Goal: Task Accomplishment & Management: Complete application form

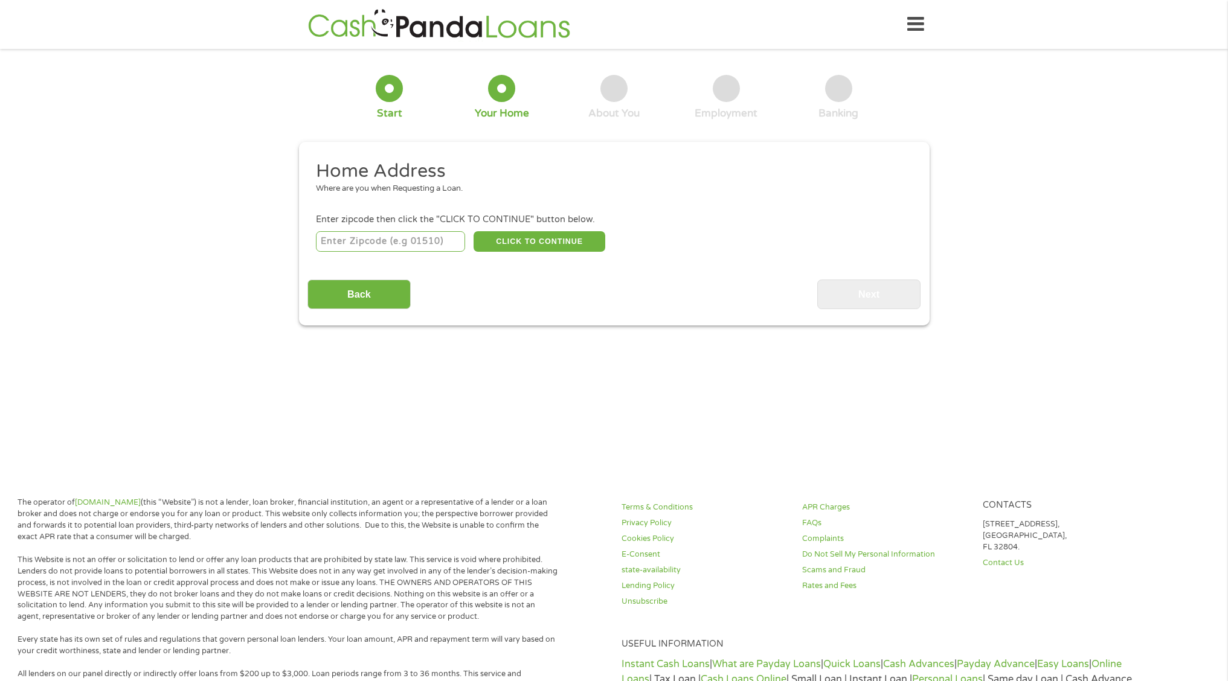
click at [373, 246] on input "number" at bounding box center [390, 241] width 149 height 21
type input "30241"
click at [553, 242] on button "CLICK TO CONTINUE" at bounding box center [540, 241] width 132 height 21
click at [540, 242] on button "CLICK TO CONTINUE" at bounding box center [540, 241] width 132 height 21
type input "30241"
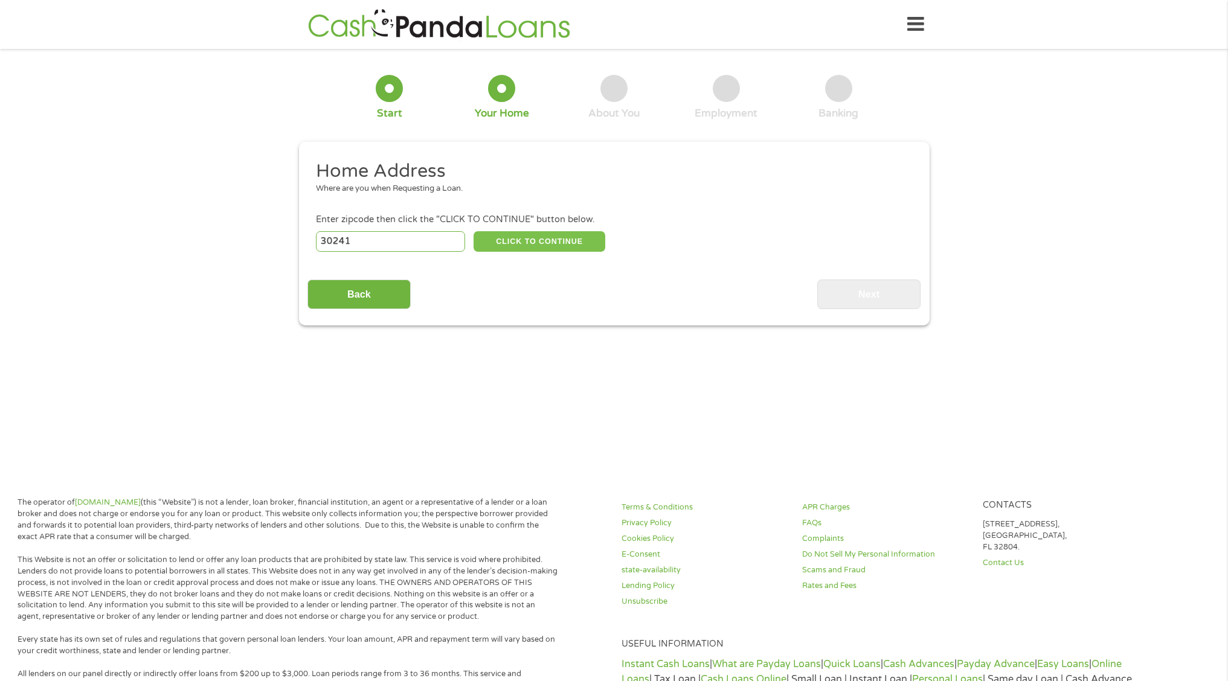
type input "Lagrange"
select select "[US_STATE]"
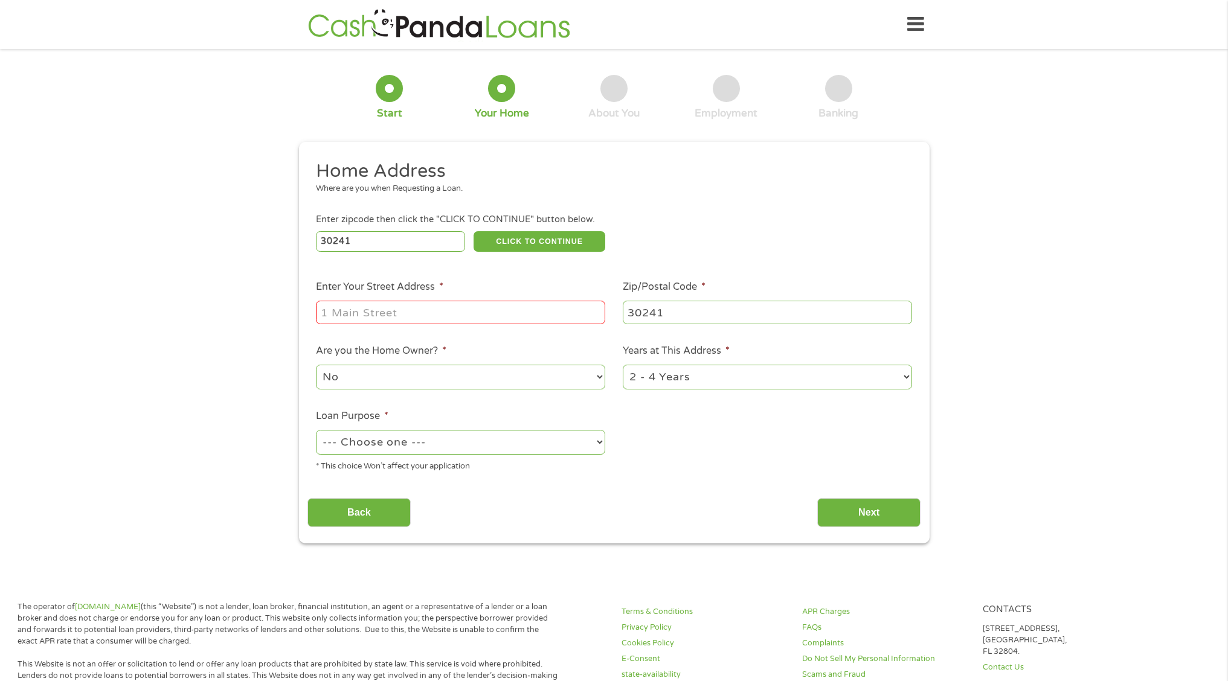
click at [426, 316] on input "Enter Your Street Address *" at bounding box center [460, 312] width 289 height 23
type input "[STREET_ADDRESS][PERSON_NAME]"
click at [660, 448] on ul "Home Address Where are you when Requesting a Loan. Enter zipcode then click the…" at bounding box center [613, 320] width 613 height 323
select select "yes"
click at [316, 365] on select "No Yes" at bounding box center [460, 377] width 289 height 25
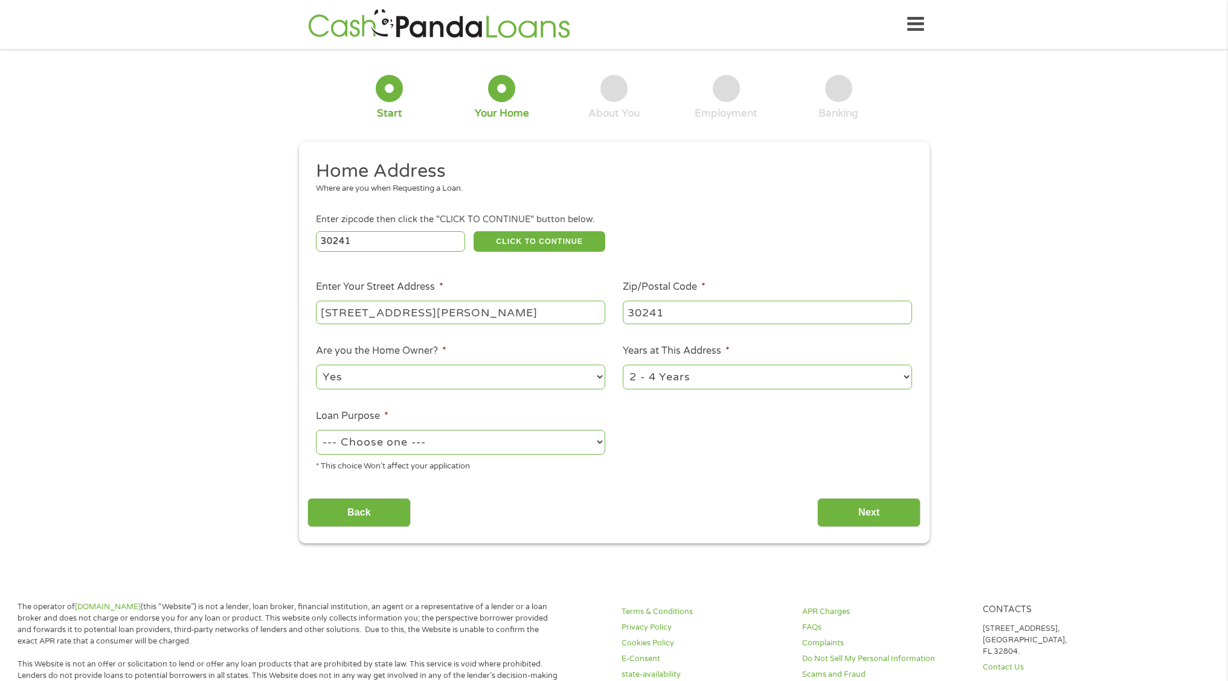
select select "majorpurchase"
click at [316, 430] on select "--- Choose one --- Pay Bills Debt Consolidation Home Improvement Major Purchase…" at bounding box center [460, 442] width 289 height 25
click at [840, 503] on input "Next" at bounding box center [868, 513] width 103 height 30
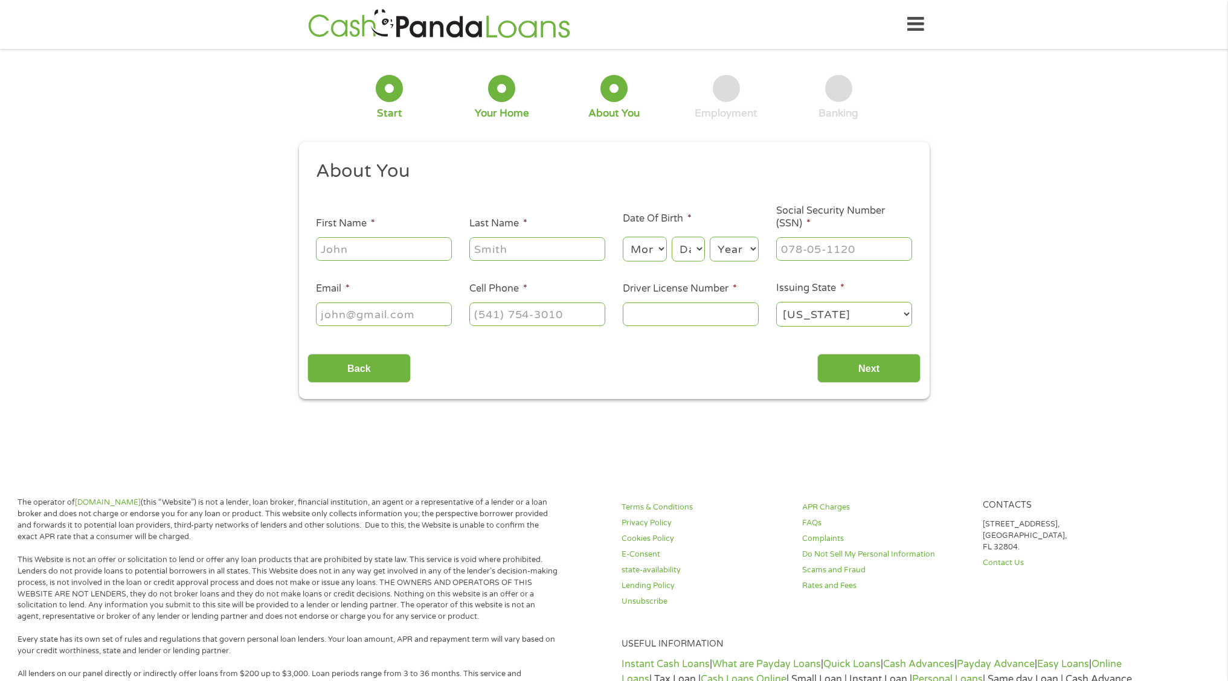
scroll to position [5, 5]
click at [395, 246] on input "First Name *" at bounding box center [384, 248] width 136 height 23
type input "[PERSON_NAME]"
click at [533, 258] on input "Last Name *" at bounding box center [537, 248] width 136 height 23
type input "[PERSON_NAME]"
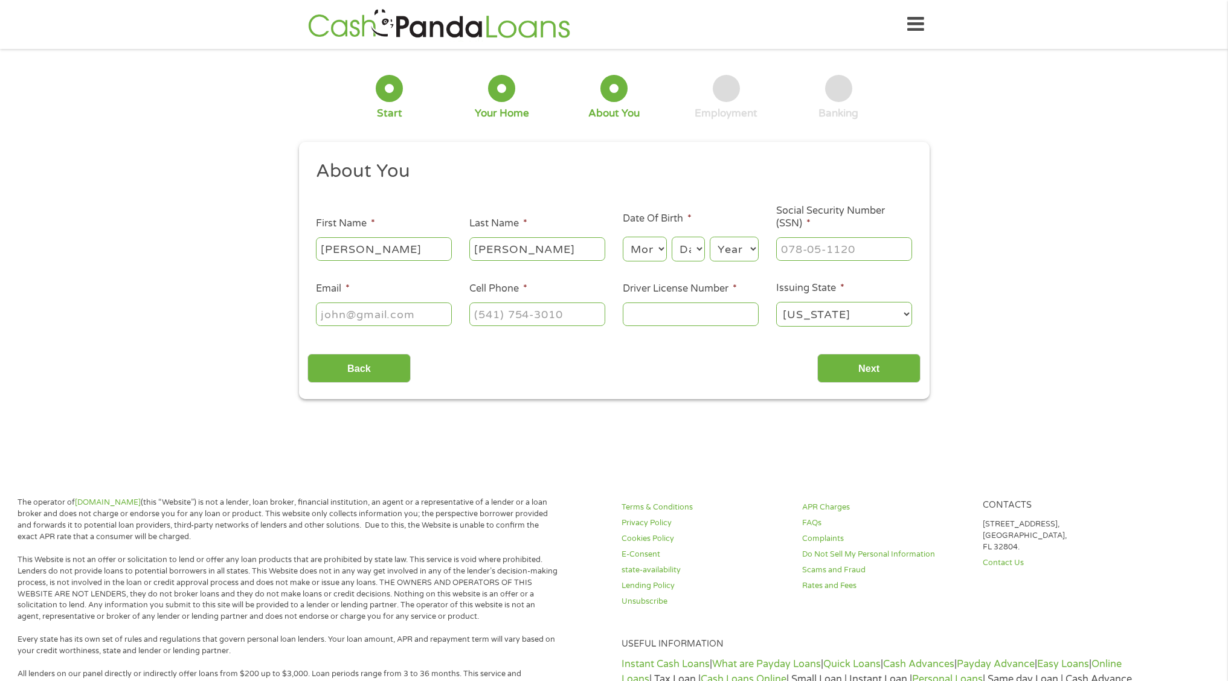
select select "7"
click at [623, 237] on select "Month 1 2 3 4 5 6 7 8 9 10 11 12" at bounding box center [645, 249] width 44 height 25
select select "28"
click at [672, 237] on select "Day 1 2 3 4 5 6 7 8 9 10 11 12 13 14 15 16 17 18 19 20 21 22 23 24 25 26 27 28 …" at bounding box center [688, 249] width 33 height 25
select select "1961"
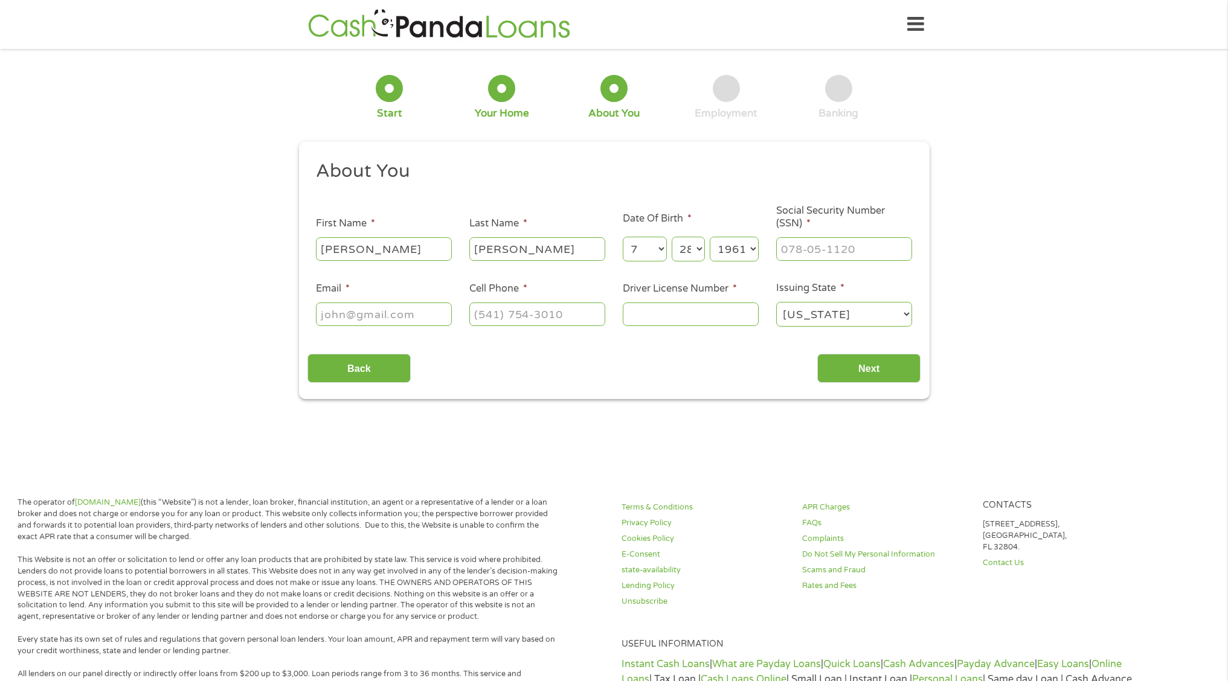
click at [710, 237] on select "Year [DATE] 2006 2005 2004 2003 2002 2001 2000 1999 1998 1997 1996 1995 1994 19…" at bounding box center [734, 249] width 49 height 25
type input "___-__-____"
click at [798, 253] on input "___-__-____" at bounding box center [844, 248] width 136 height 23
click at [812, 256] on input "___-__-____" at bounding box center [844, 248] width 136 height 23
type input "258-17-8841"
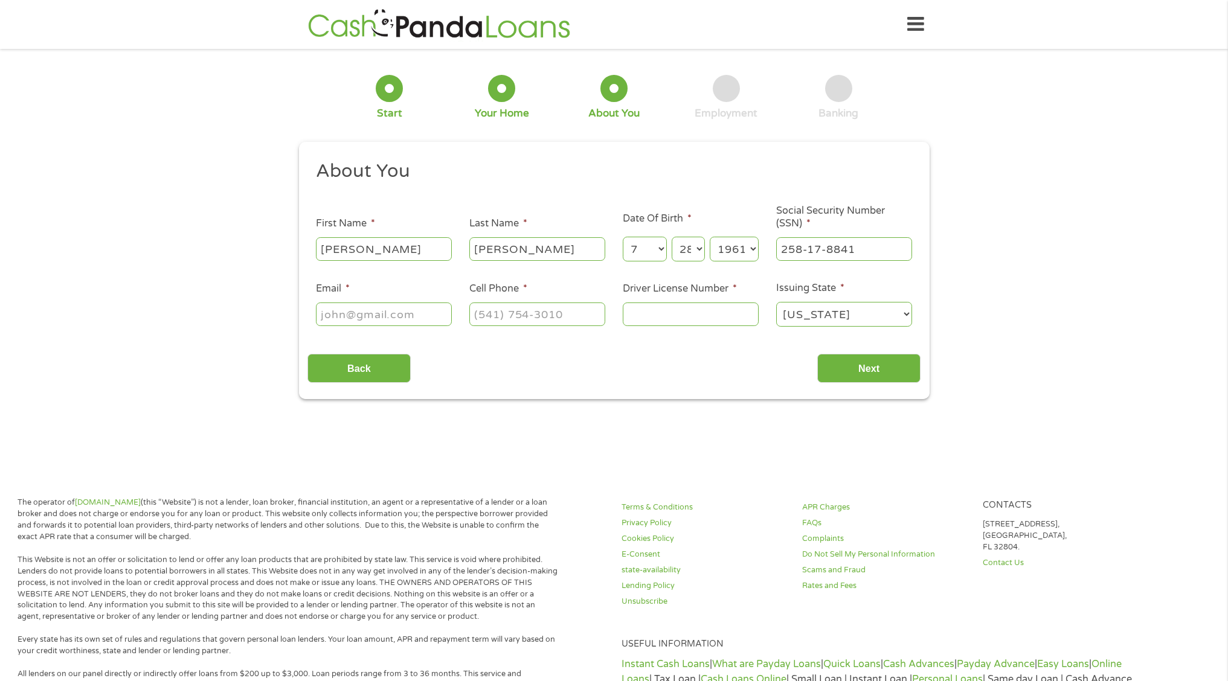
click at [664, 321] on input "Driver License Number *" at bounding box center [691, 314] width 136 height 23
type input "070672932"
click at [678, 390] on div "This field is hidden when viewing the form gclid EAIaIQobChMIr_rzvfPOjwMV3ibUAR…" at bounding box center [614, 271] width 631 height 258
type input "(___) ___-____"
click at [504, 317] on input "(___) ___-____" at bounding box center [537, 314] width 136 height 23
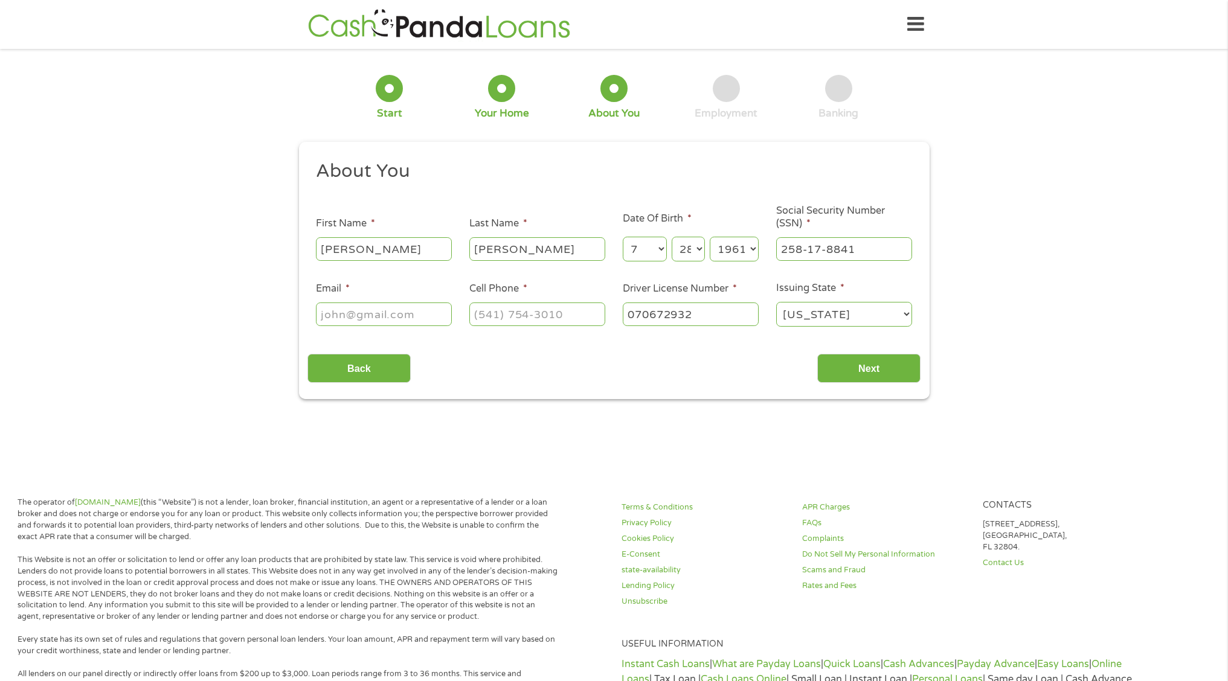
click at [487, 371] on div "Back Next" at bounding box center [613, 364] width 613 height 38
click at [501, 313] on input "(___) ___-____" at bounding box center [537, 314] width 136 height 23
type input "[PHONE_NUMBER]"
click at [480, 369] on div "Back Next" at bounding box center [613, 364] width 613 height 38
click at [379, 302] on div at bounding box center [384, 315] width 136 height 28
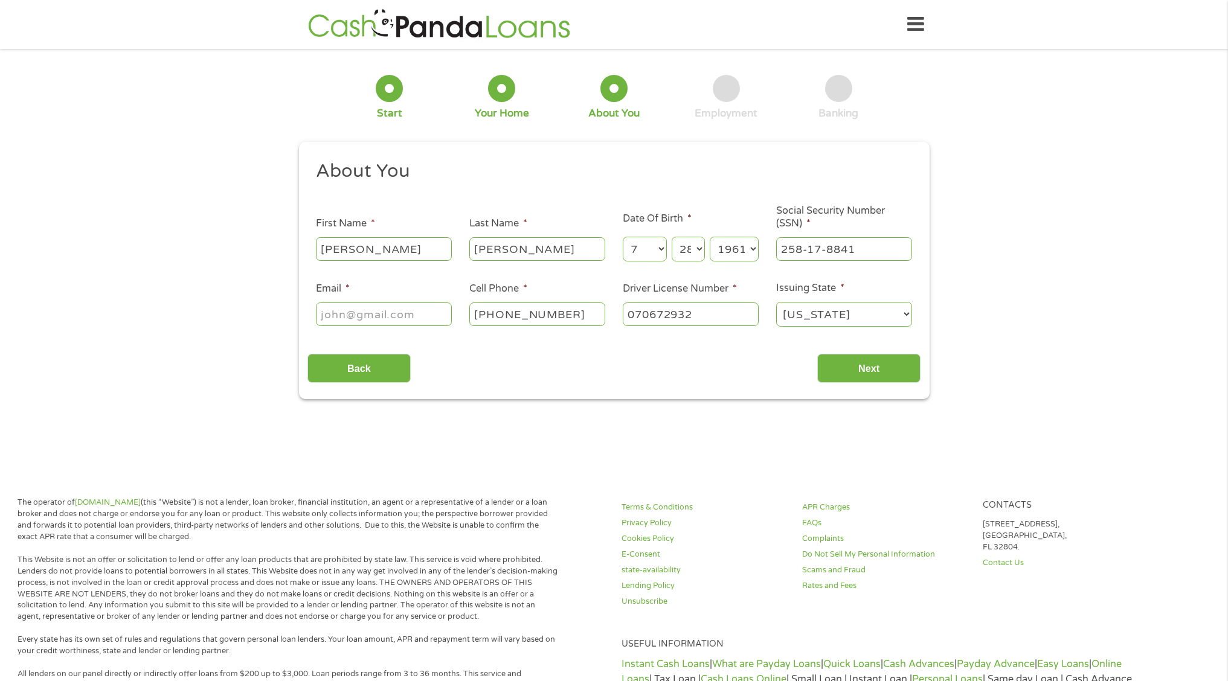
click at [373, 311] on input "Email *" at bounding box center [384, 314] width 136 height 23
type input "[EMAIL_ADDRESS][DOMAIN_NAME]"
click at [623, 374] on div "Back Next" at bounding box center [613, 364] width 613 height 38
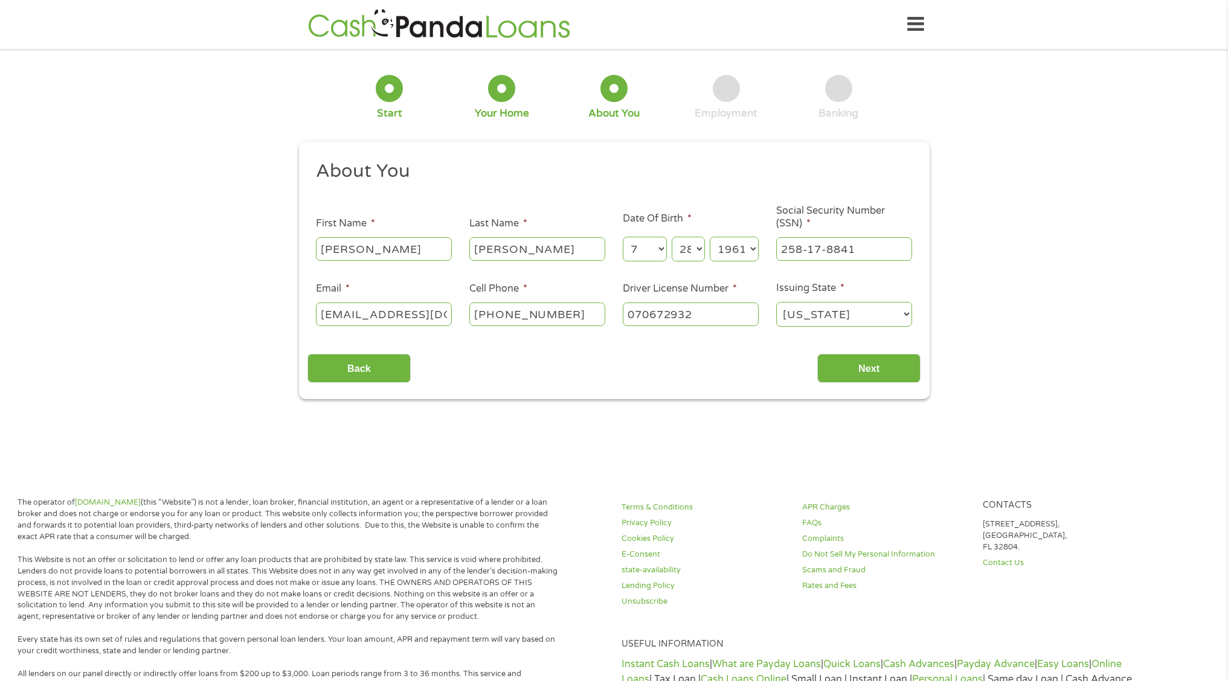
click at [435, 255] on input "[PERSON_NAME]" at bounding box center [384, 248] width 136 height 23
type input "[PERSON_NAME]"
click at [856, 371] on input "Next" at bounding box center [868, 369] width 103 height 30
click at [861, 378] on input "Next" at bounding box center [868, 369] width 103 height 30
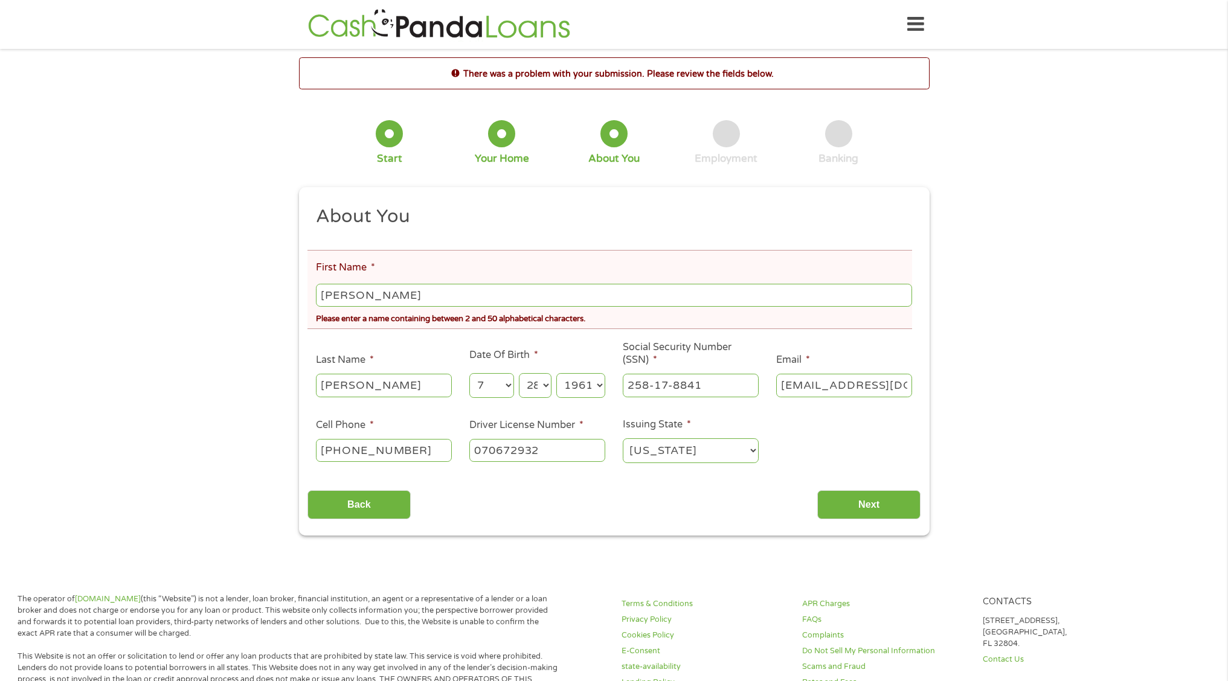
click at [428, 289] on input "[PERSON_NAME]" at bounding box center [614, 295] width 596 height 23
type input "[PERSON_NAME]"
click at [867, 503] on input "Next" at bounding box center [868, 505] width 103 height 30
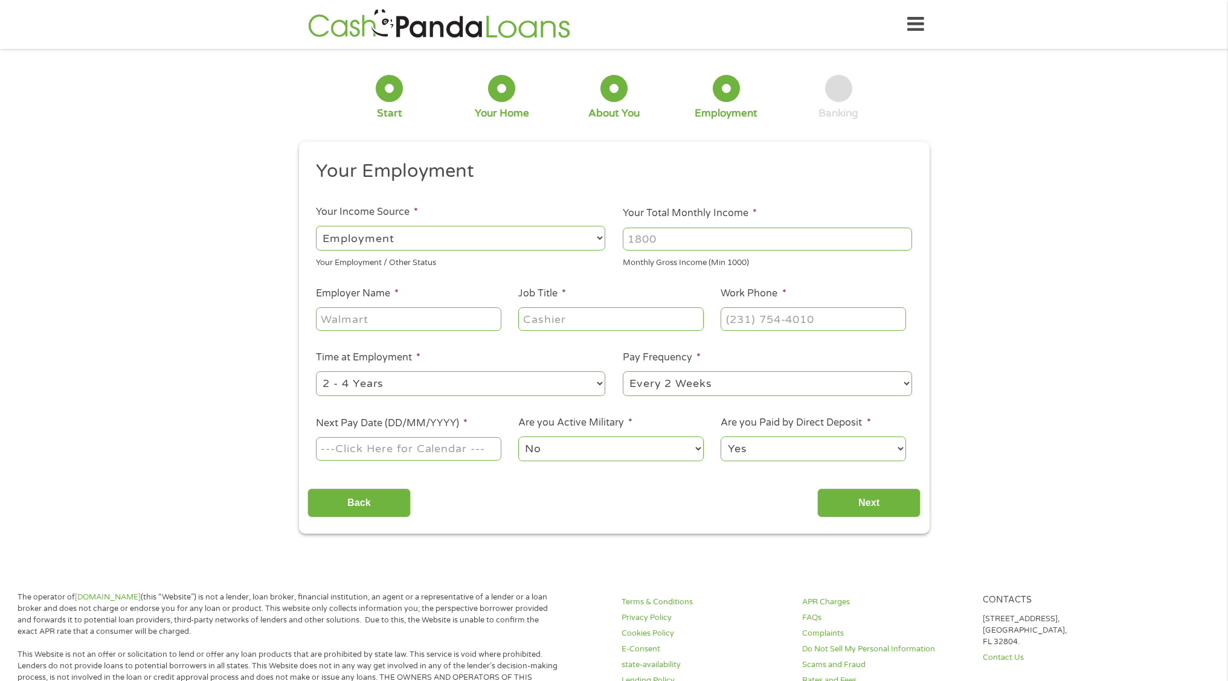
click at [316, 226] on select "--- Choose one --- Employment [DEMOGRAPHIC_DATA] Benefits" at bounding box center [460, 238] width 289 height 25
click at [644, 242] on input "Your Total Monthly Income *" at bounding box center [767, 239] width 289 height 23
type input "3100"
click at [395, 321] on input "Employer Name *" at bounding box center [408, 318] width 185 height 23
type input "Walmart"
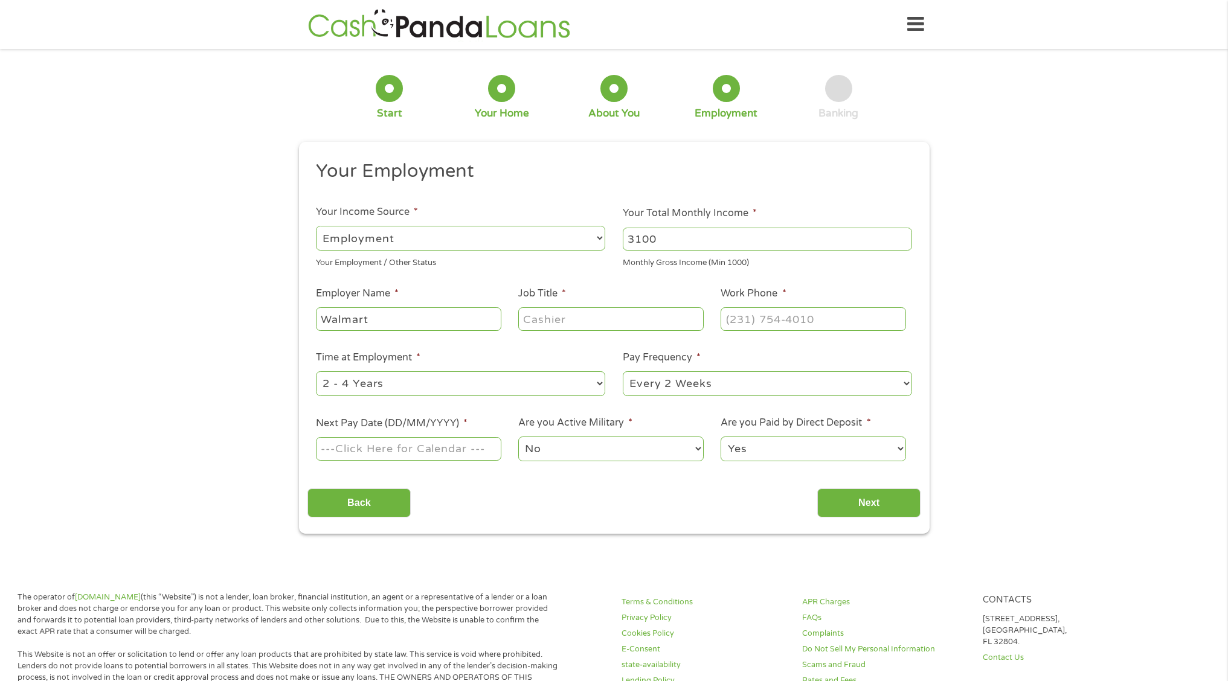
click at [542, 321] on input "Job Title *" at bounding box center [610, 318] width 185 height 23
type input "City driver"
click at [786, 318] on input "(___) ___-____" at bounding box center [813, 318] width 185 height 23
type input "[PHONE_NUMBER]"
select select "monthly"
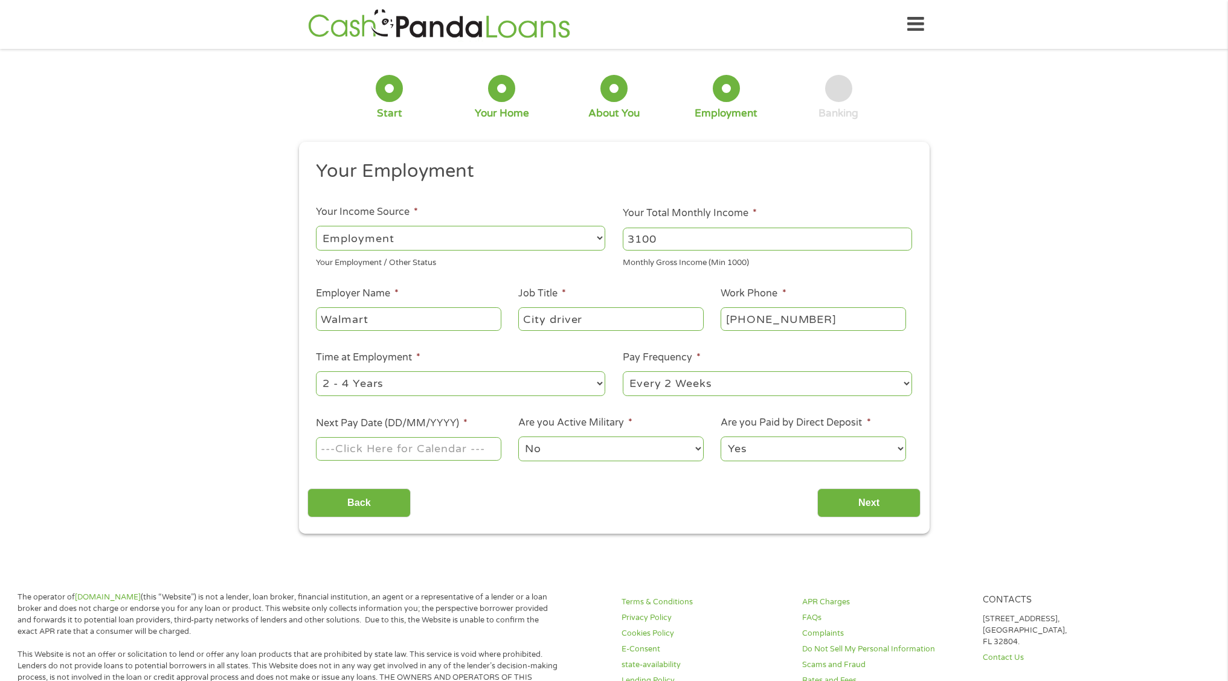
click at [623, 371] on select "--- Choose one --- Every 2 Weeks Every Week Monthly Semi-Monthly" at bounding box center [767, 383] width 289 height 25
click at [408, 446] on body "Home Get Loan Offer How it works FAQs Blog Cash Loans Quick Loans Online Loans …" at bounding box center [614, 641] width 1228 height 1282
click at [408, 446] on input "Next Pay Date (DD/MM/YYYY) *" at bounding box center [408, 448] width 185 height 23
type input "[DATE]"
click at [566, 455] on select "No Yes" at bounding box center [610, 449] width 185 height 25
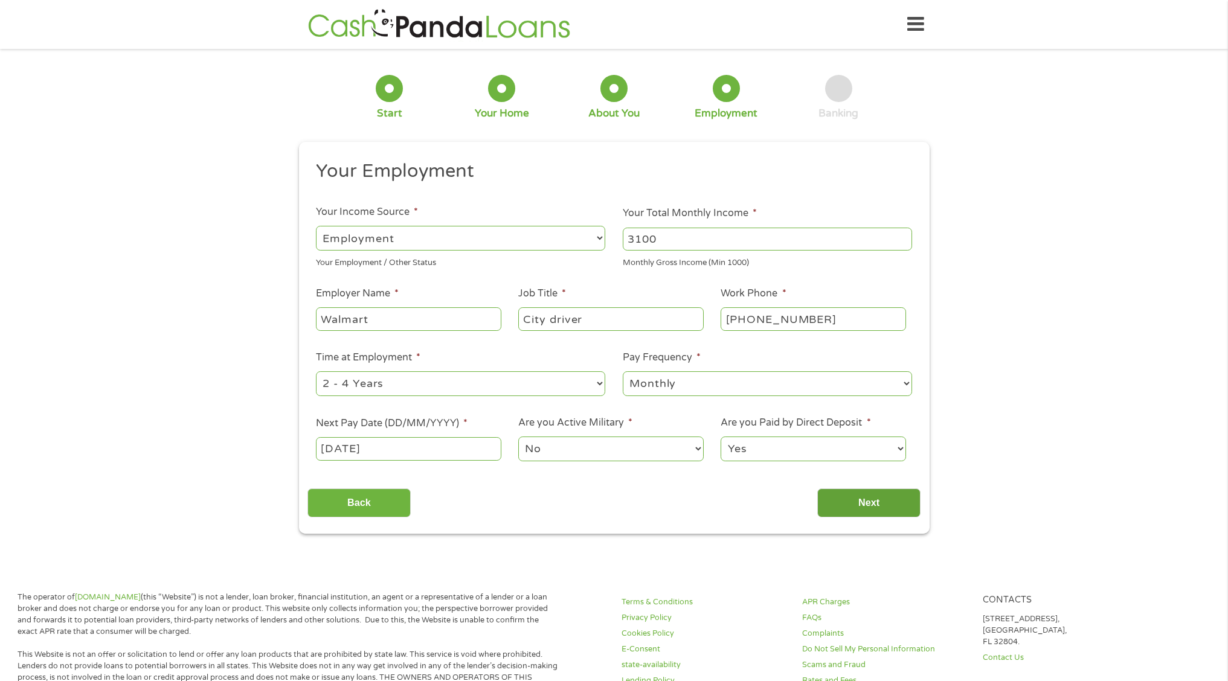
click at [879, 503] on input "Next" at bounding box center [868, 504] width 103 height 30
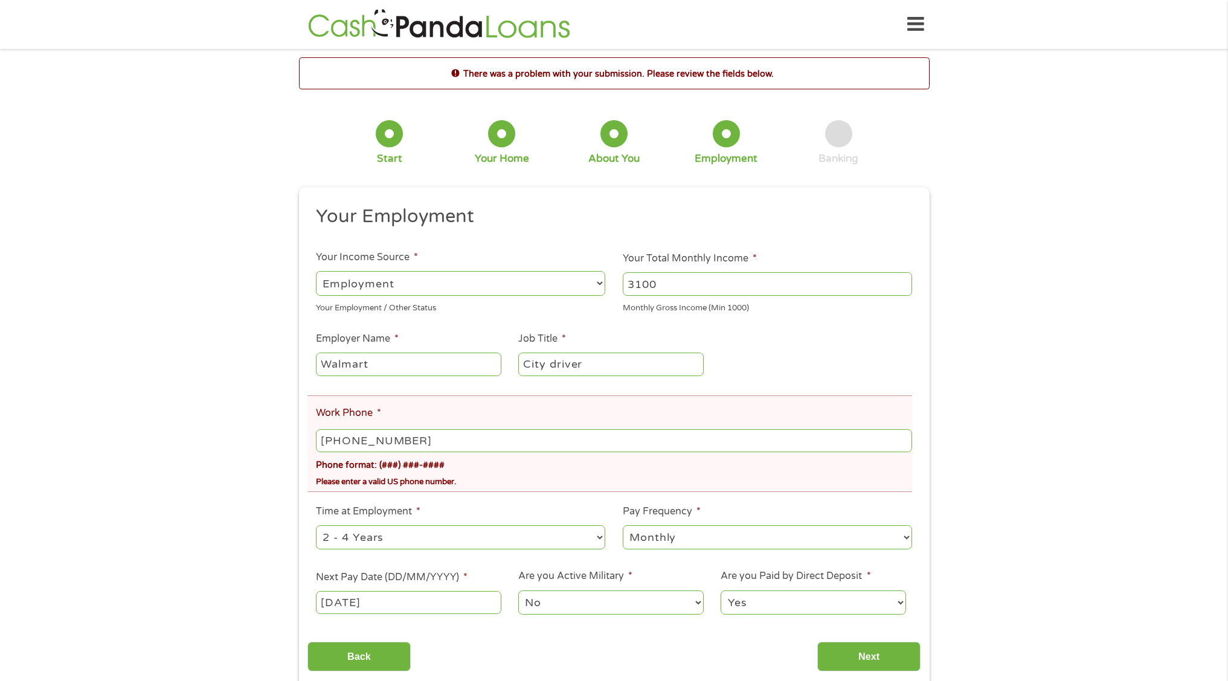
type input "(___) ___-____"
paste input "3"
type input "(360) ___-____"
type input "(360) 743-____"
type input "(___) ___-____"
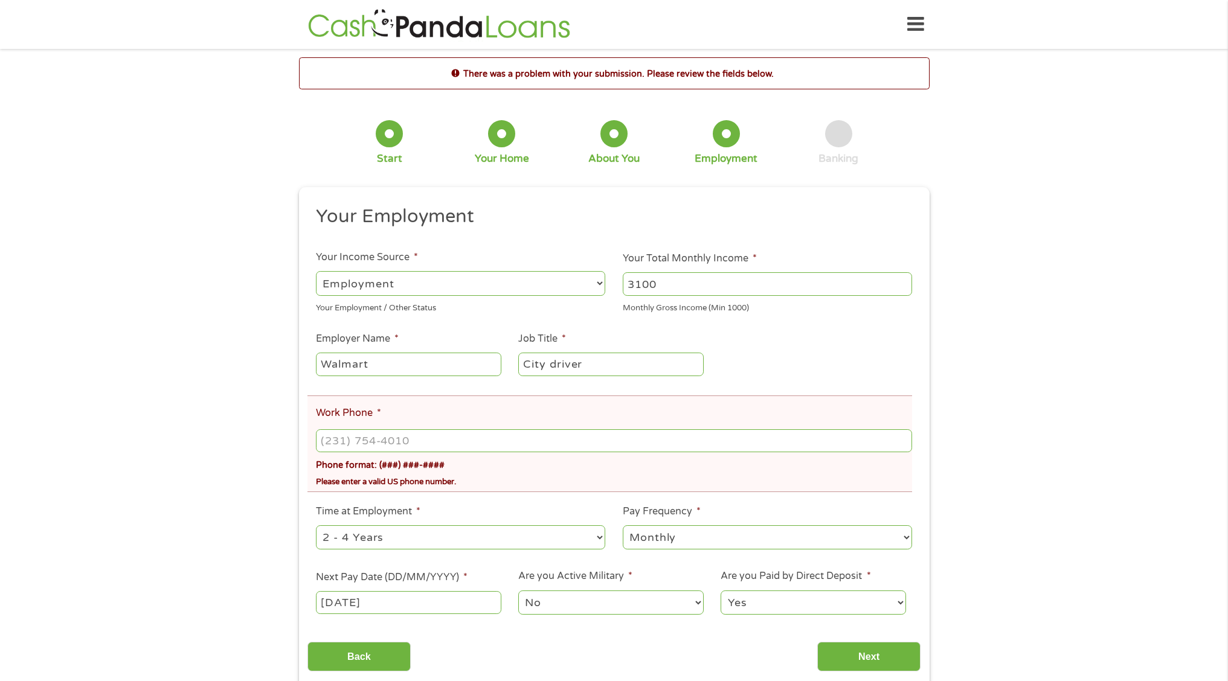
click at [848, 349] on ul "Your Employment Your Income Source * --- Choose one --- Employment [DEMOGRAPHIC…" at bounding box center [613, 416] width 613 height 422
type input "(___) ___-____"
click at [370, 441] on input "(___) ___-____" at bounding box center [614, 440] width 596 height 23
type input "[PHONE_NUMBER]"
click at [1123, 408] on div "There was a problem with your submission. Please review the fields below. 1 Sta…" at bounding box center [614, 372] width 1228 height 630
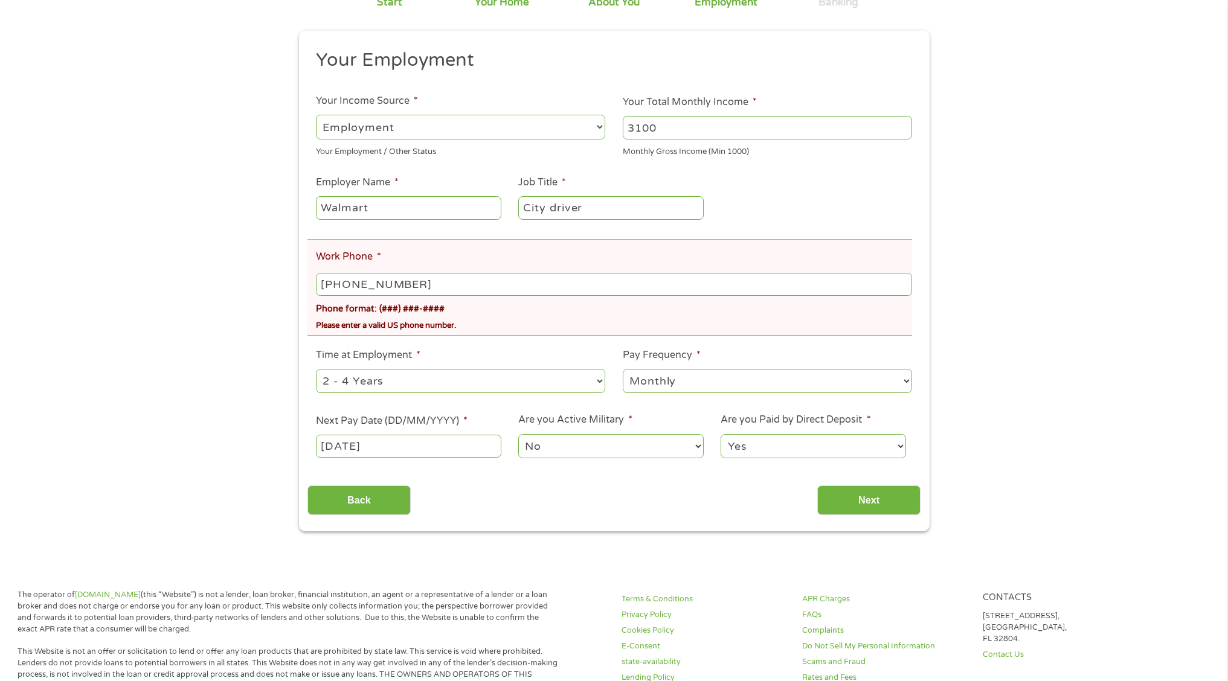
scroll to position [189, 0]
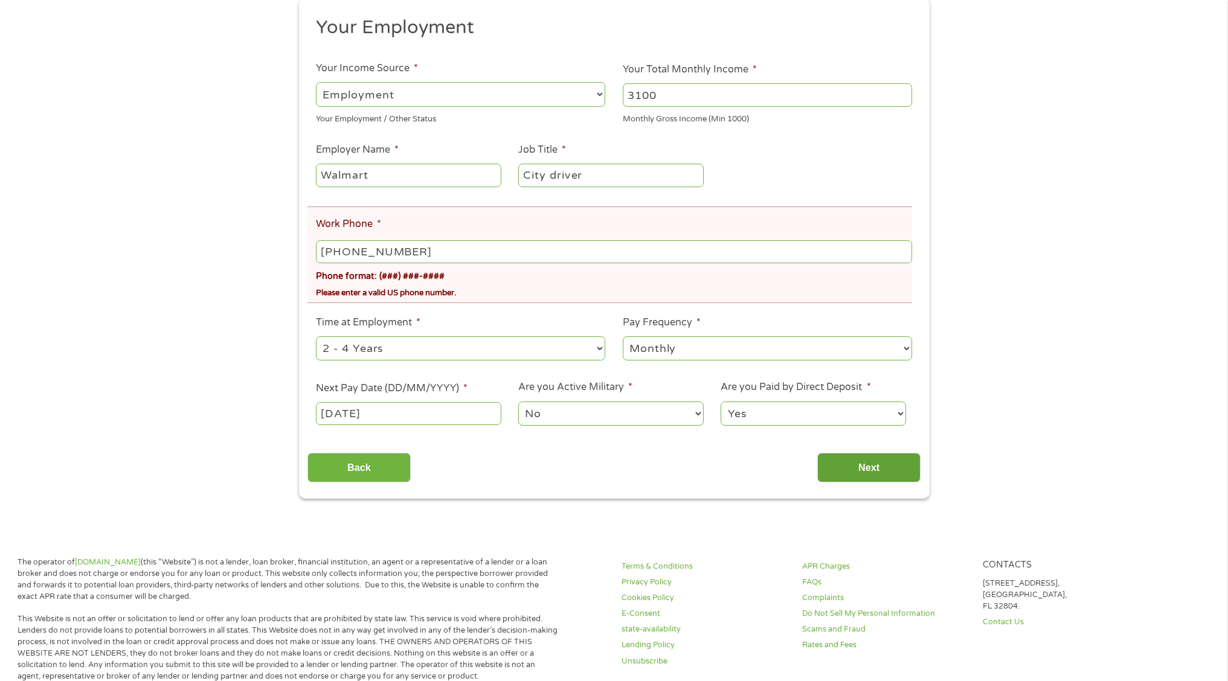
click at [899, 470] on input "Next" at bounding box center [868, 468] width 103 height 30
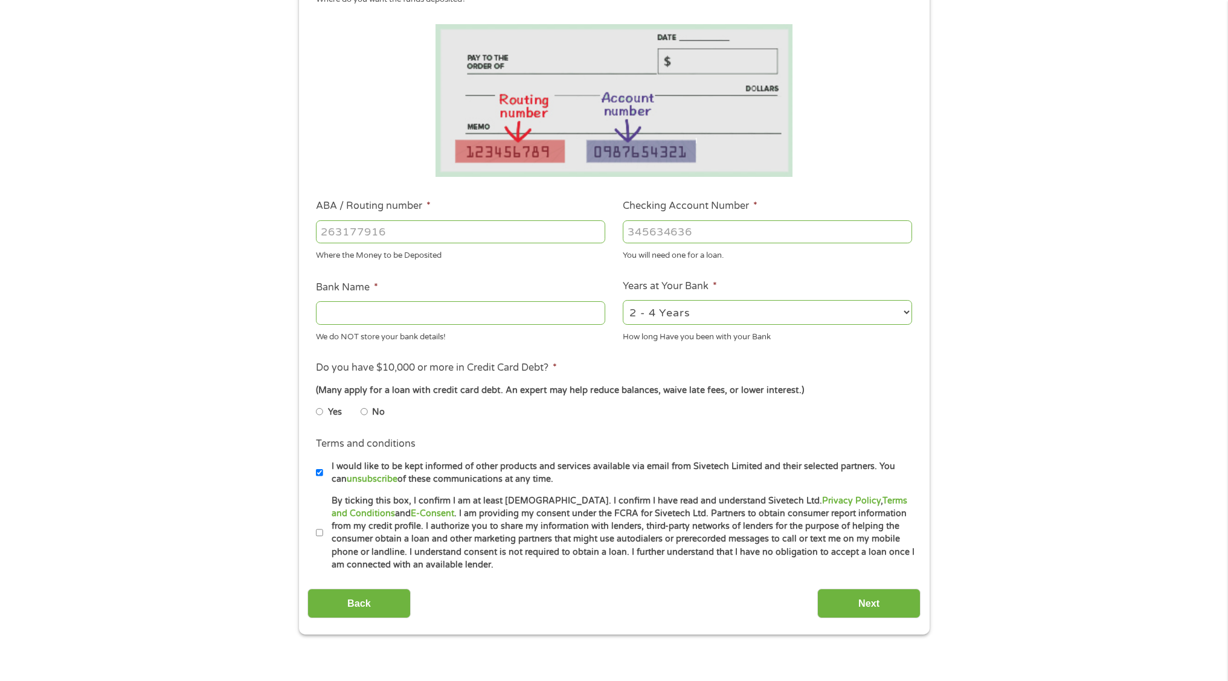
scroll to position [28, 0]
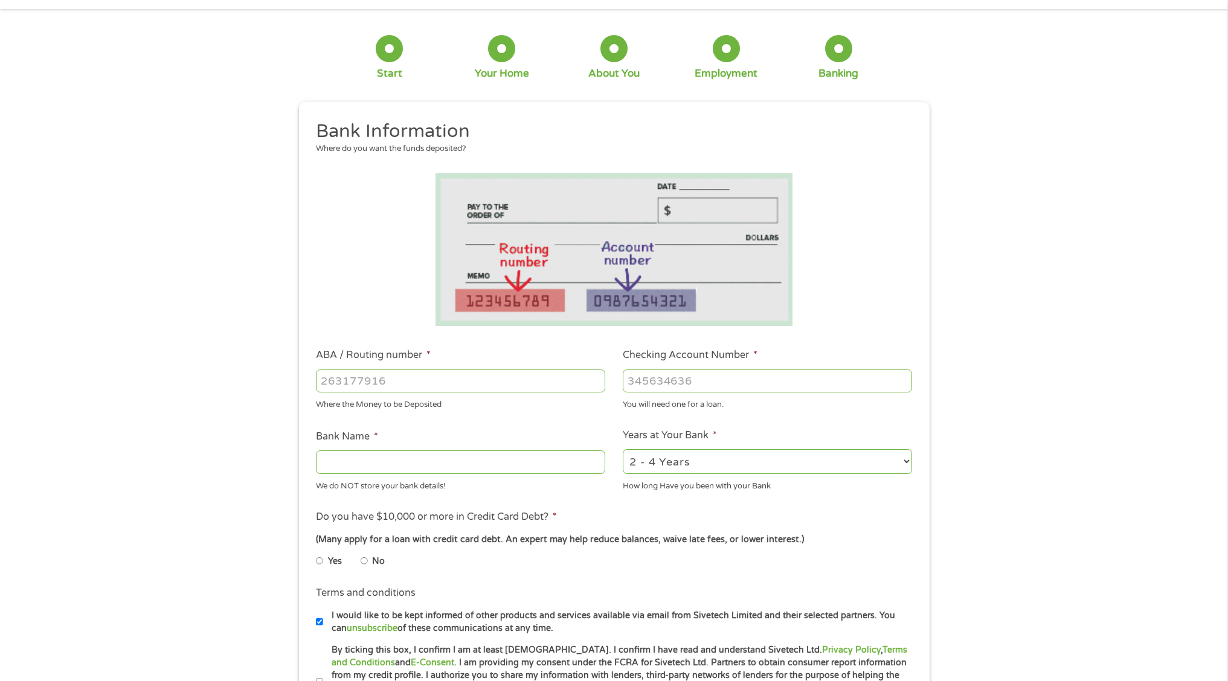
click at [428, 251] on ul "Bank Information Where do you want the funds deposited? ABA / Routing number * …" at bounding box center [613, 421] width 613 height 602
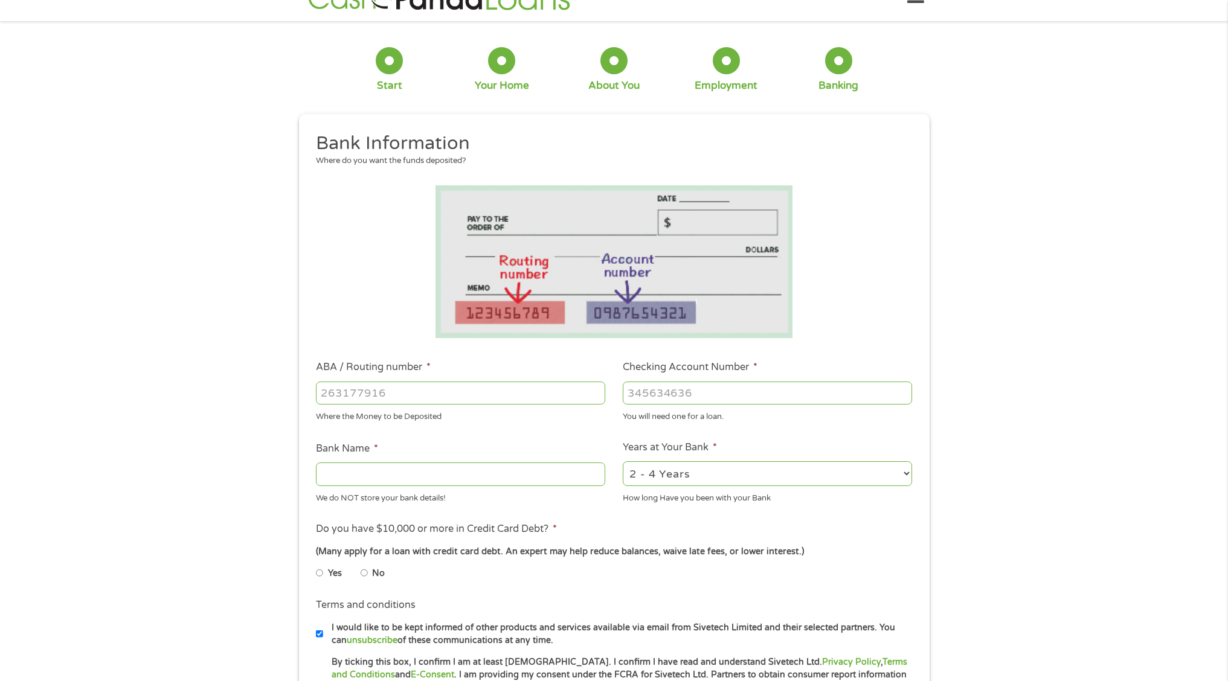
scroll to position [0, 0]
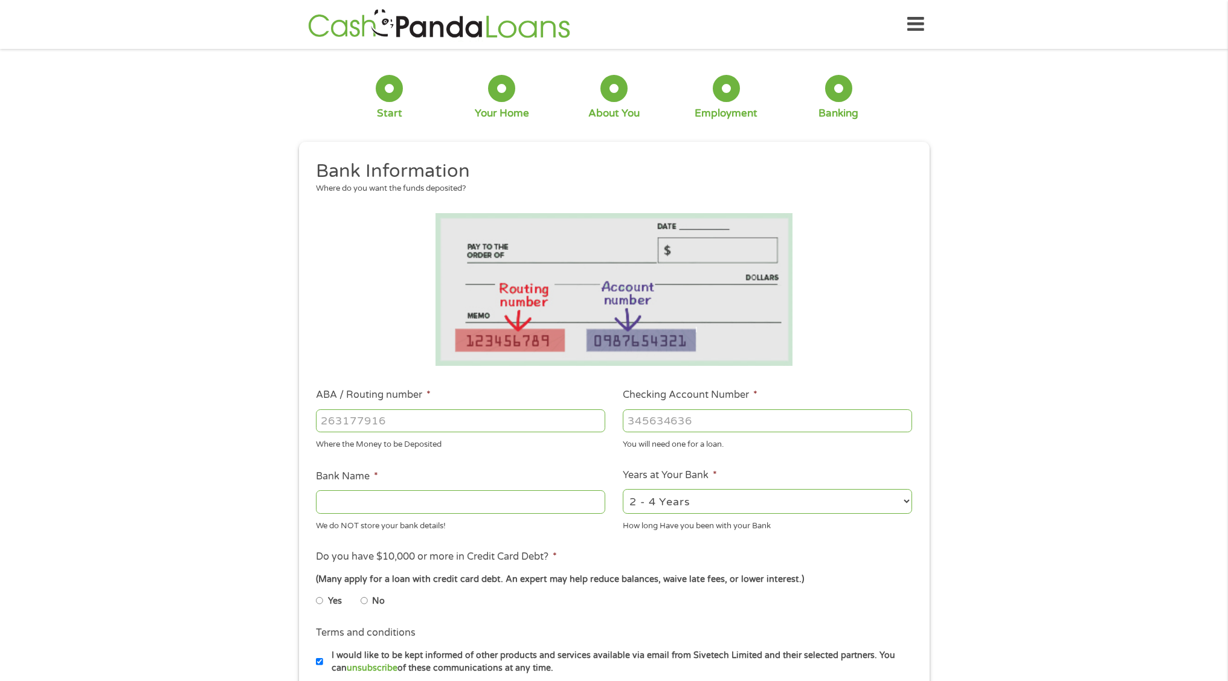
click at [371, 426] on input "ABA / Routing number *" at bounding box center [460, 421] width 289 height 23
type input "071025661"
type input "BMO [PERSON_NAME] BANK NA"
type input "071025661"
click at [672, 419] on input "Checking Account Number *" at bounding box center [767, 421] width 289 height 23
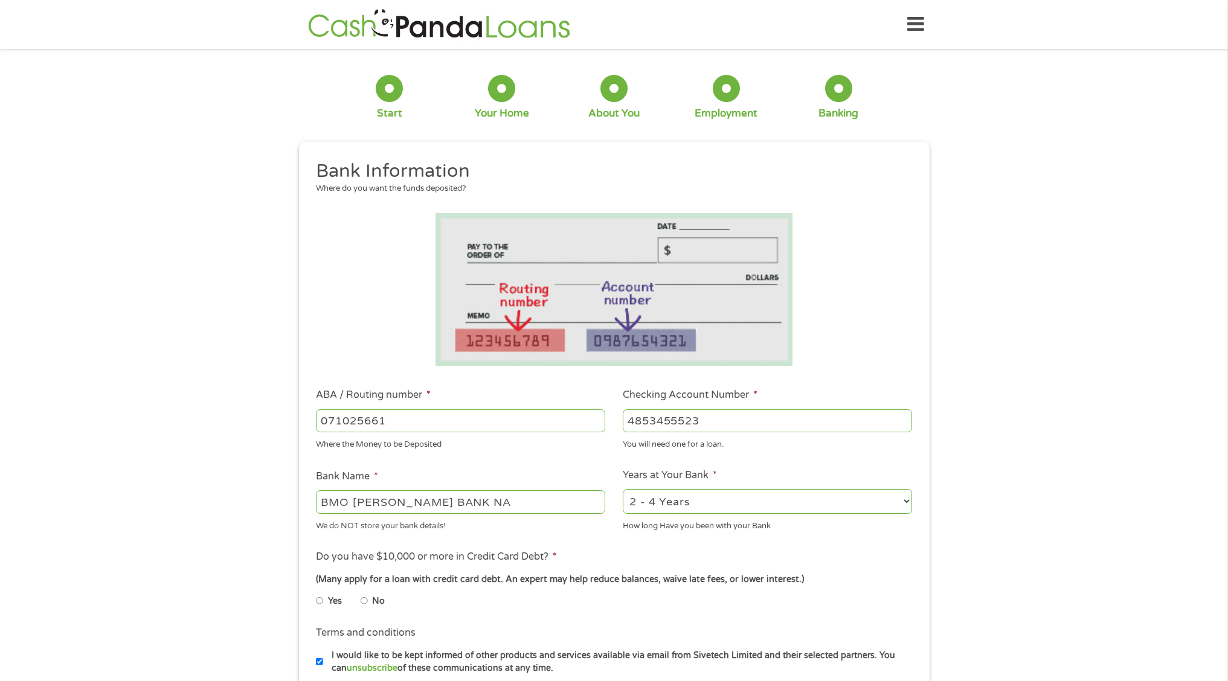
type input "4853455523"
click at [818, 461] on ul "Bank Information Where do you want the funds deposited? ABA / Routing number * …" at bounding box center [613, 460] width 613 height 602
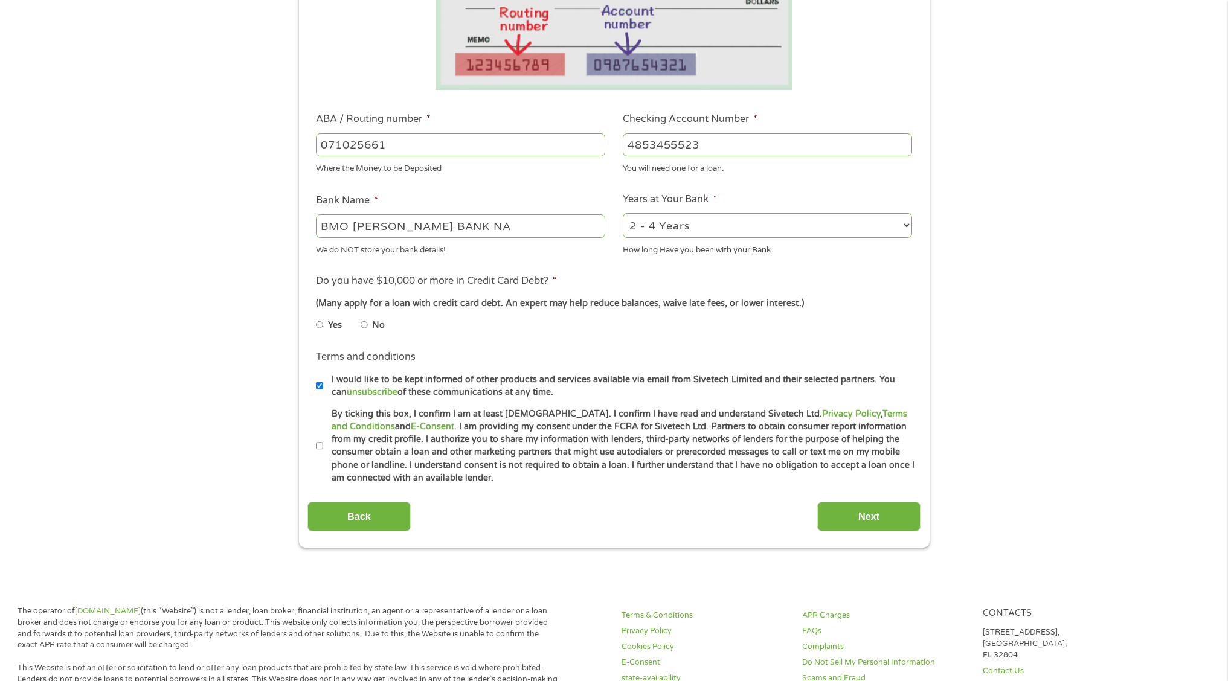
scroll to position [278, 0]
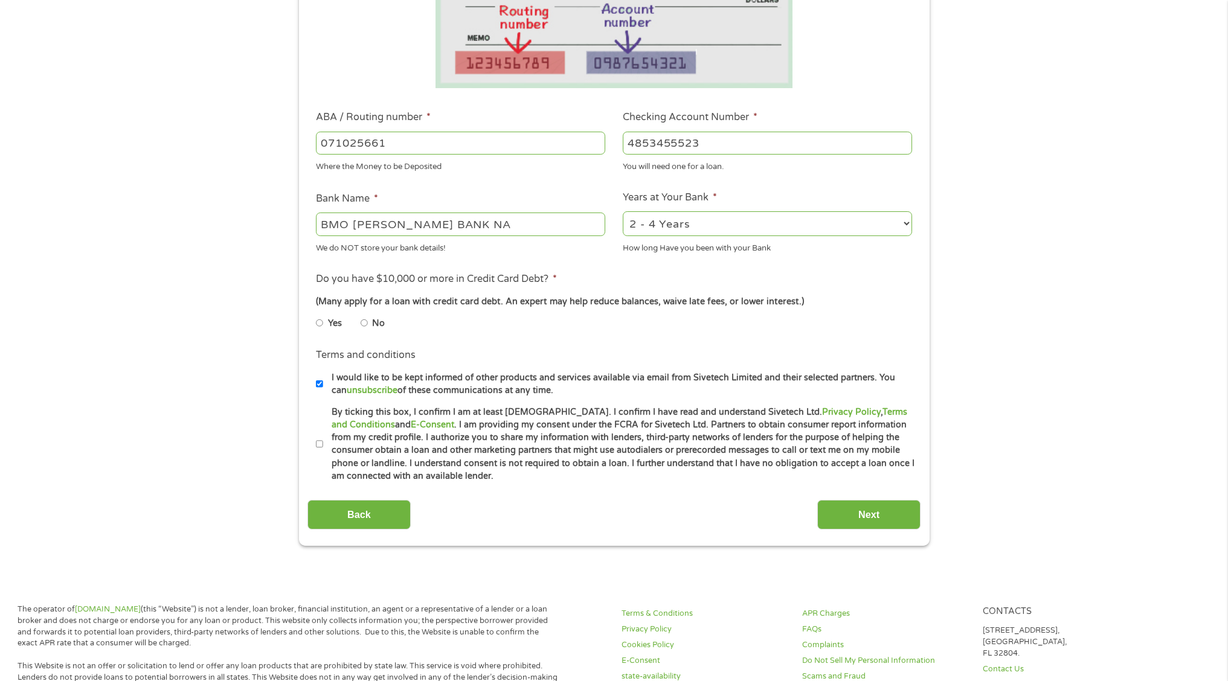
click at [366, 325] on input "No" at bounding box center [364, 322] width 7 height 19
radio input "true"
click at [321, 383] on input "I would like to be kept informed of other products and services available via e…" at bounding box center [319, 383] width 7 height 19
checkbox input "false"
click at [319, 446] on input "By ticking this box, I confirm I am at least [DEMOGRAPHIC_DATA]. I confirm I ha…" at bounding box center [319, 444] width 7 height 19
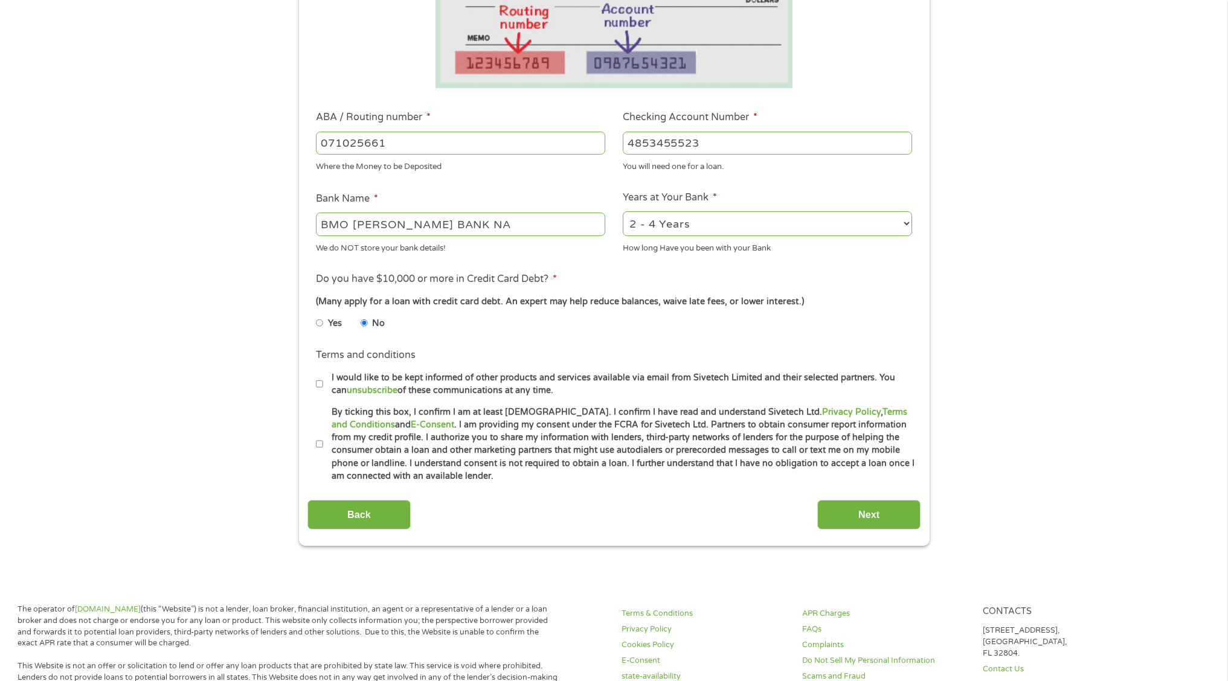
checkbox input "true"
click at [884, 506] on input "Next" at bounding box center [868, 515] width 103 height 30
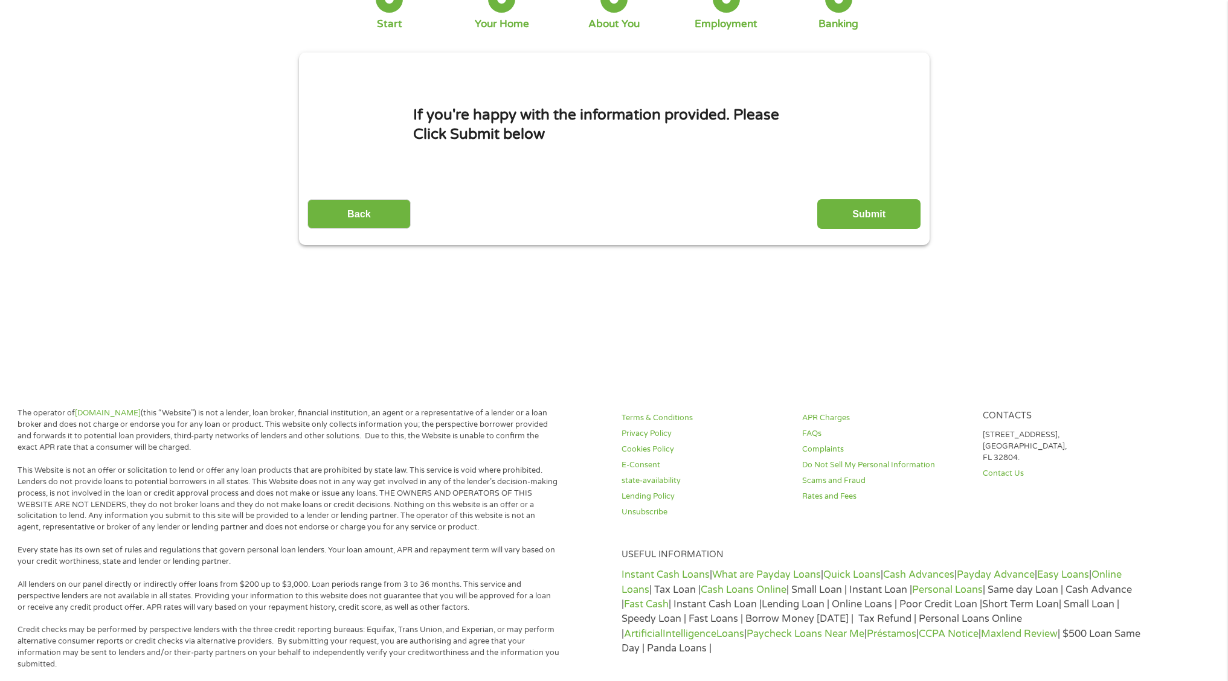
scroll to position [0, 0]
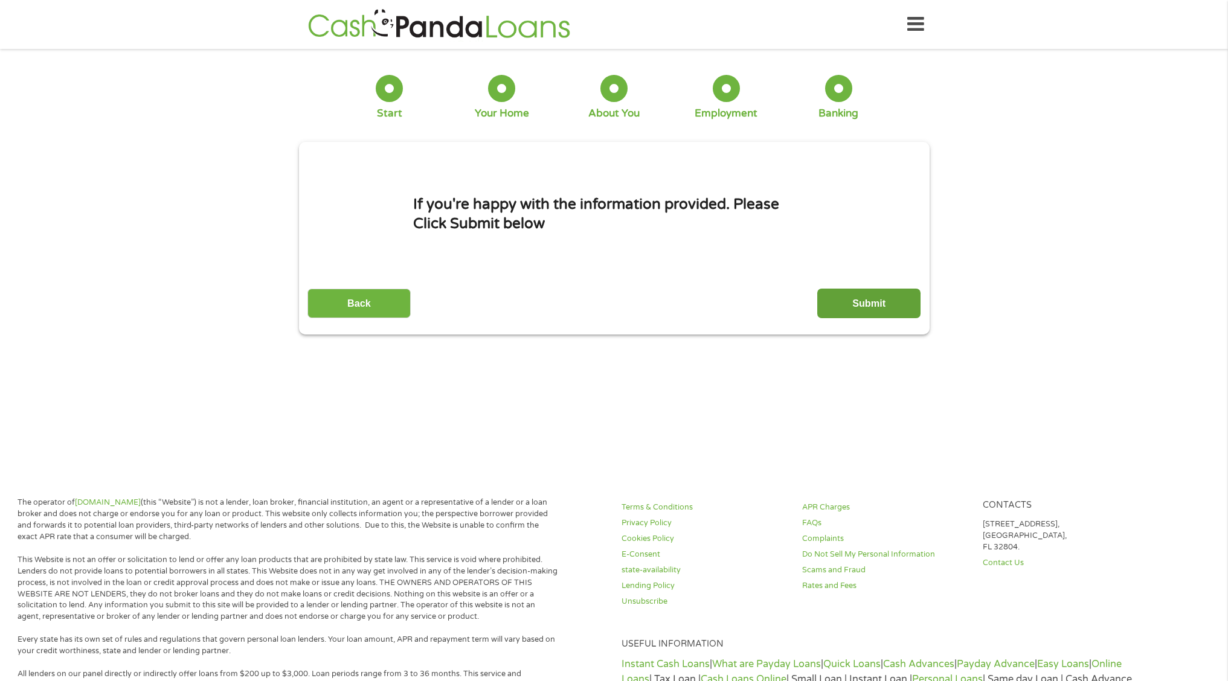
click at [844, 305] on input "Submit" at bounding box center [868, 304] width 103 height 30
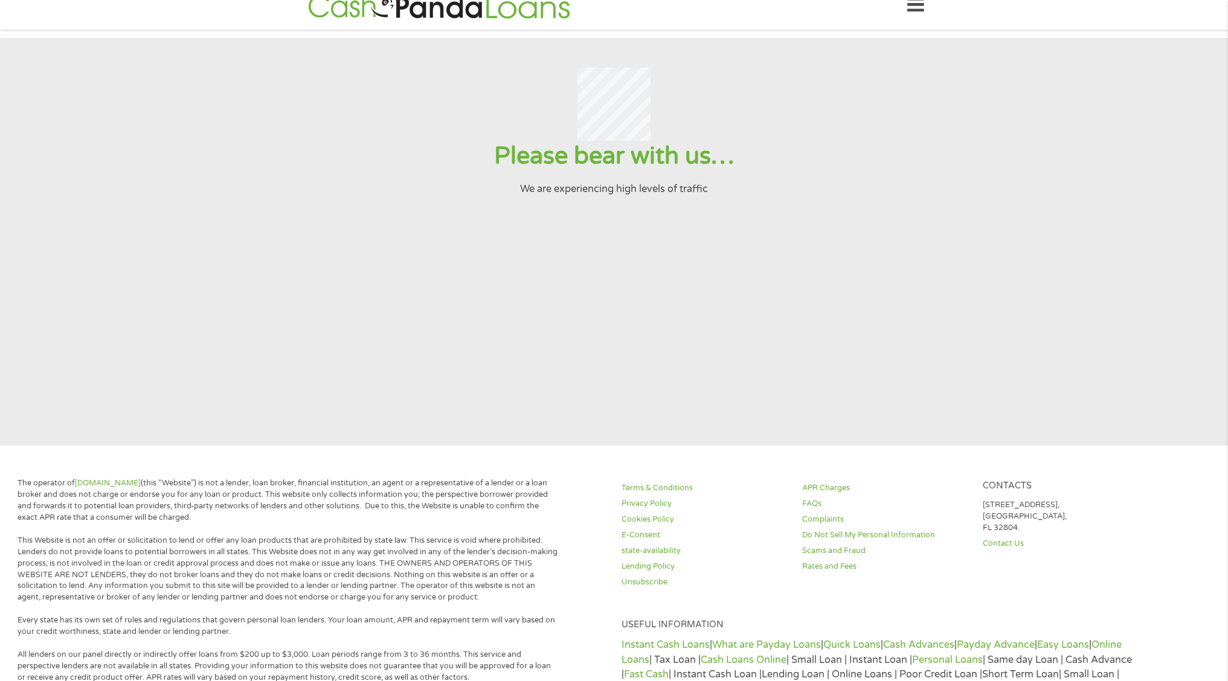
scroll to position [5, 0]
